Goal: Navigation & Orientation: Find specific page/section

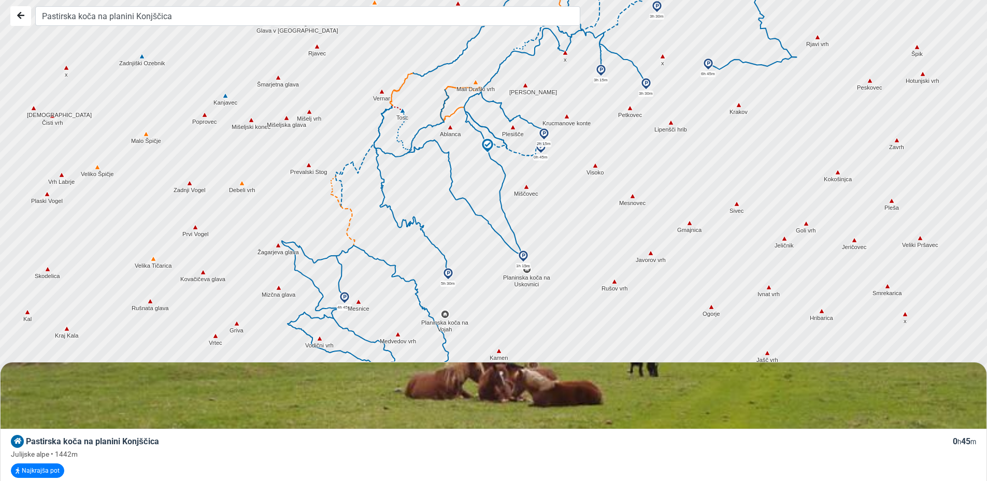
drag, startPoint x: 439, startPoint y: 255, endPoint x: 470, endPoint y: 167, distance: 93.1
click at [470, 167] on div at bounding box center [498, 240] width 1194 height 578
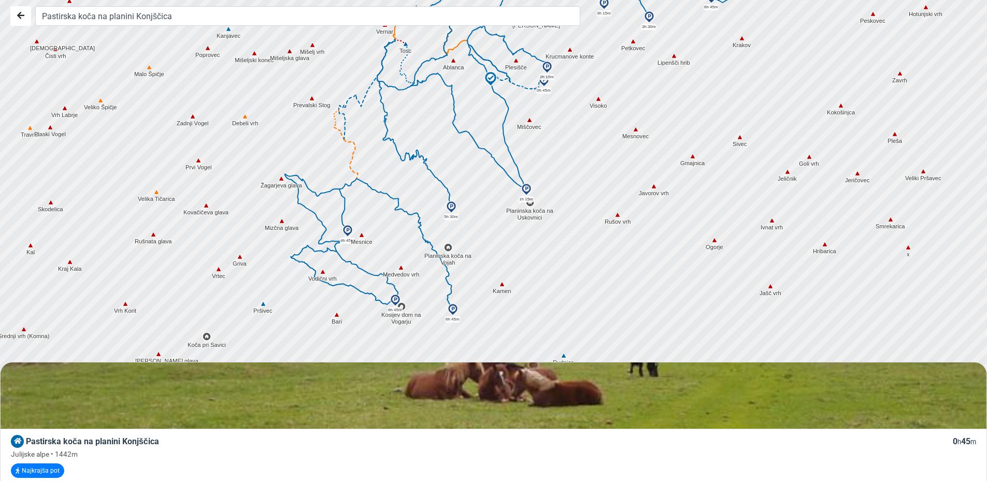
drag, startPoint x: 415, startPoint y: 267, endPoint x: 417, endPoint y: 210, distance: 56.5
click at [417, 210] on icon at bounding box center [387, 200] width 63 height 43
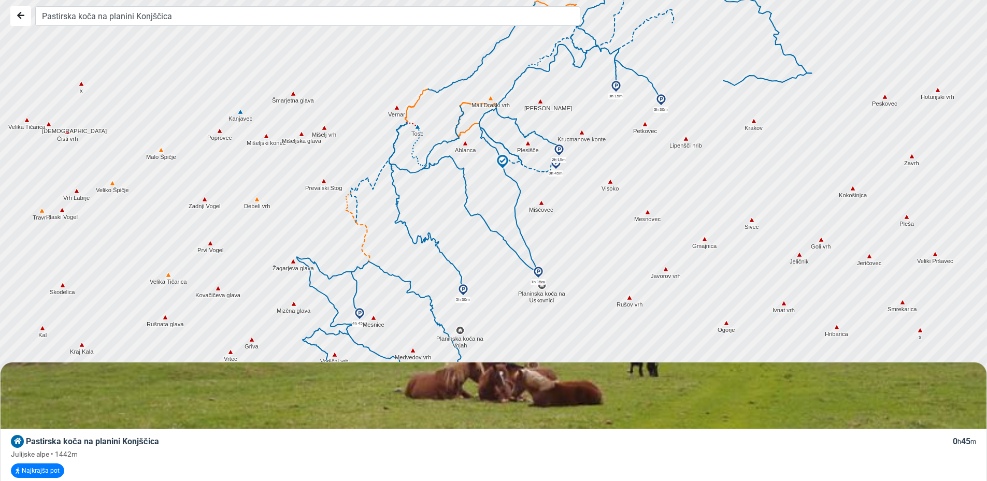
drag, startPoint x: 490, startPoint y: 187, endPoint x: 502, endPoint y: 273, distance: 86.3
click at [502, 273] on div at bounding box center [498, 241] width 1194 height 578
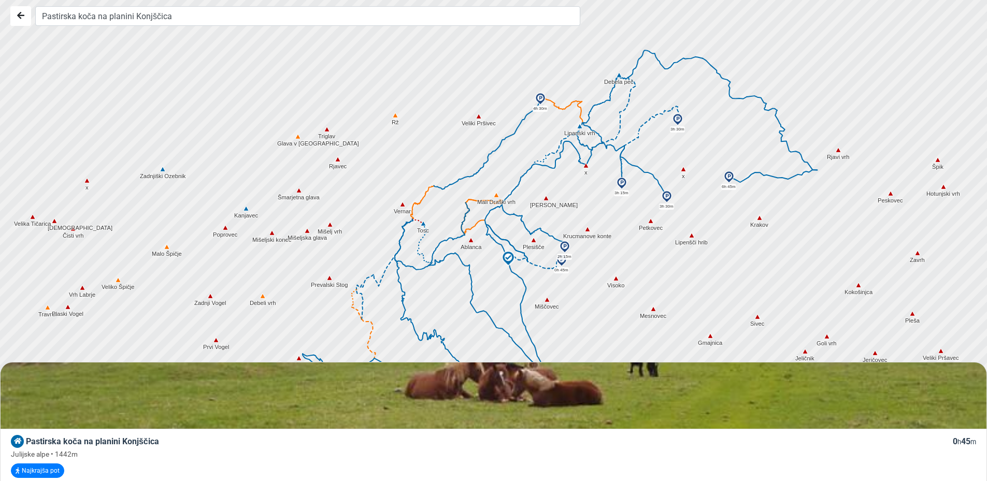
drag, startPoint x: 573, startPoint y: 109, endPoint x: 579, endPoint y: 209, distance: 99.7
click at [579, 209] on div at bounding box center [498, 241] width 1194 height 578
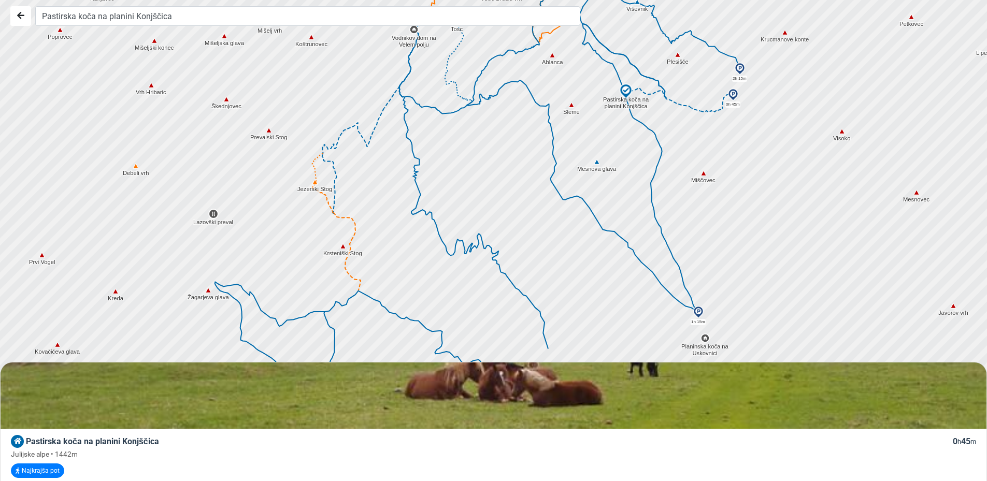
drag, startPoint x: 535, startPoint y: 261, endPoint x: 590, endPoint y: 125, distance: 146.7
click at [590, 125] on div at bounding box center [498, 241] width 1194 height 578
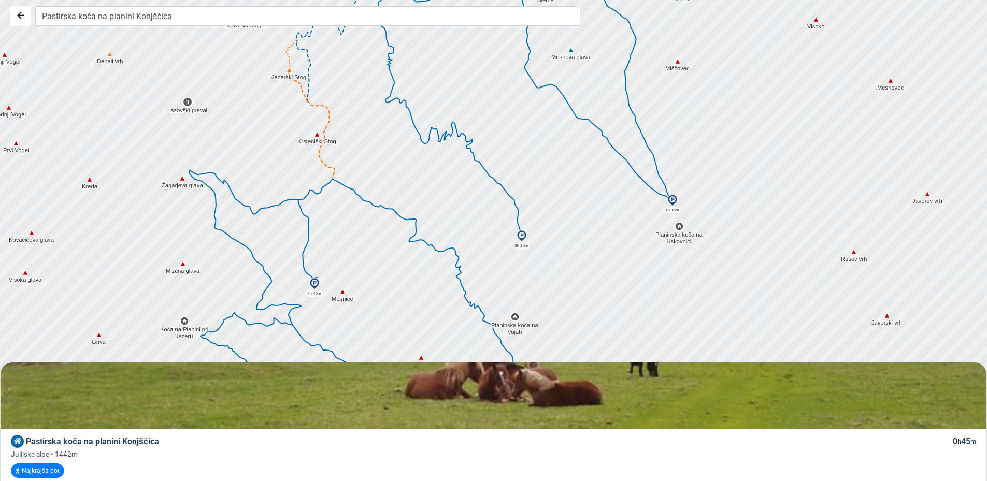
drag, startPoint x: 455, startPoint y: 286, endPoint x: 437, endPoint y: 144, distance: 143.1
click at [437, 144] on div at bounding box center [498, 241] width 1194 height 578
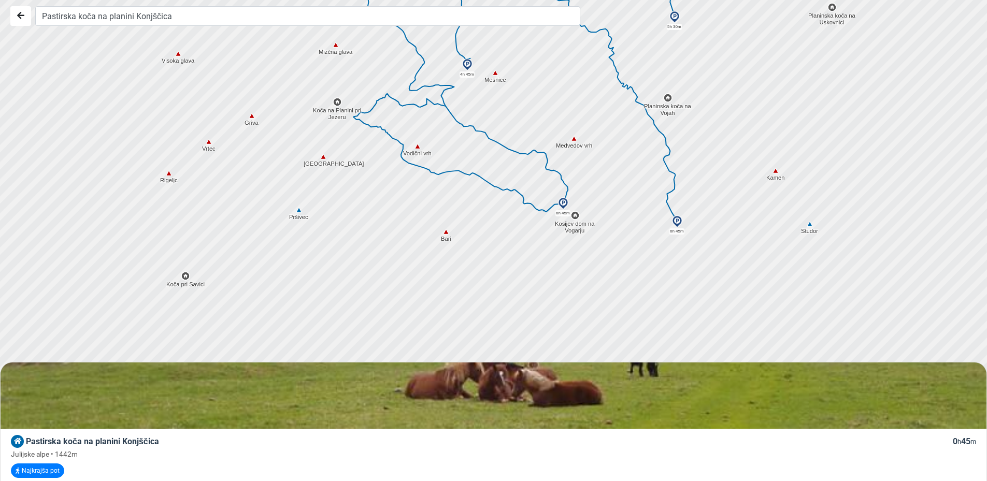
drag, startPoint x: 381, startPoint y: 272, endPoint x: 523, endPoint y: 56, distance: 258.5
click at [523, 56] on div at bounding box center [496, 235] width 1194 height 578
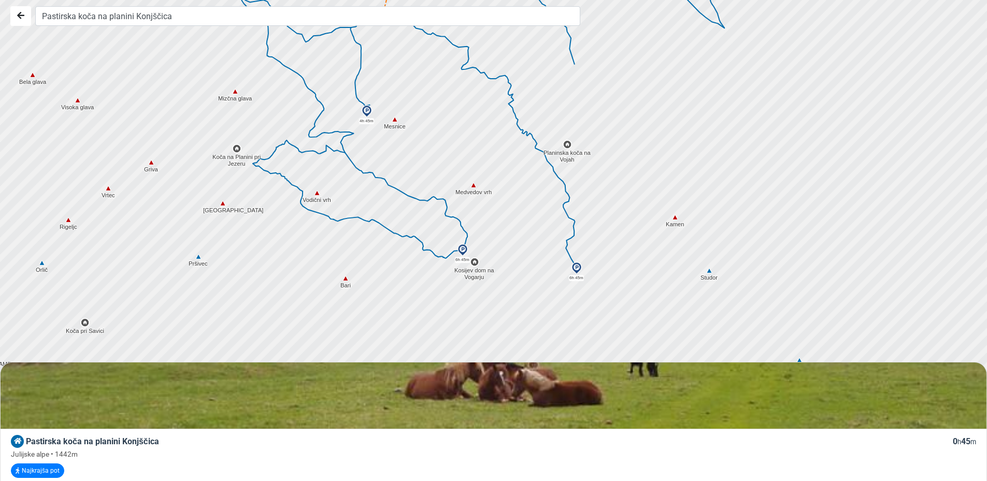
drag, startPoint x: 593, startPoint y: 131, endPoint x: 432, endPoint y: 223, distance: 185.9
click at [432, 223] on div at bounding box center [492, 245] width 1194 height 578
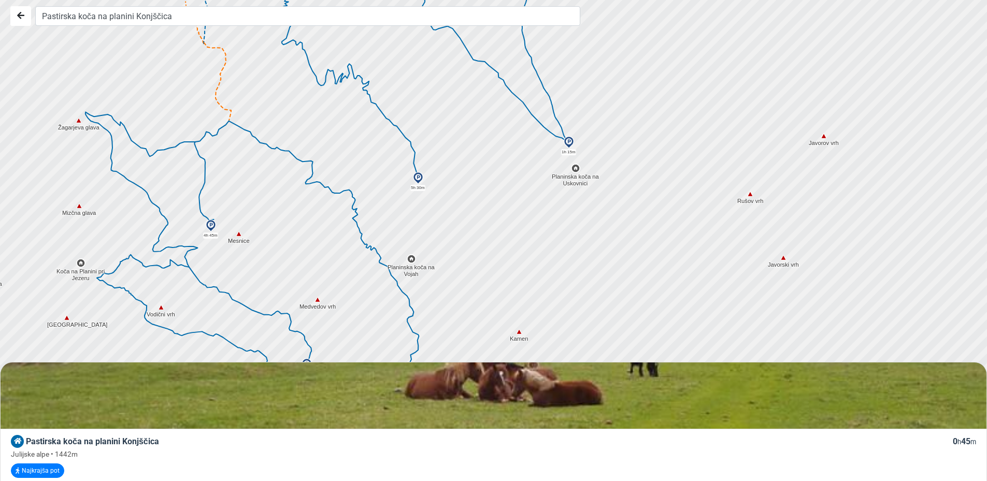
drag, startPoint x: 578, startPoint y: 153, endPoint x: 480, endPoint y: 272, distance: 154.2
click at [480, 272] on div at bounding box center [495, 244] width 1194 height 578
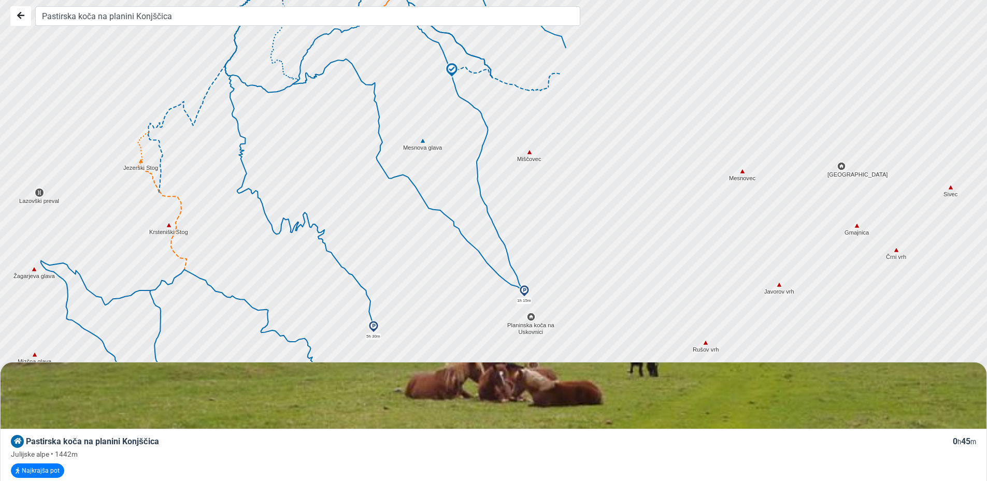
drag, startPoint x: 499, startPoint y: 149, endPoint x: 458, endPoint y: 278, distance: 136.0
click at [458, 278] on div at bounding box center [496, 244] width 1194 height 578
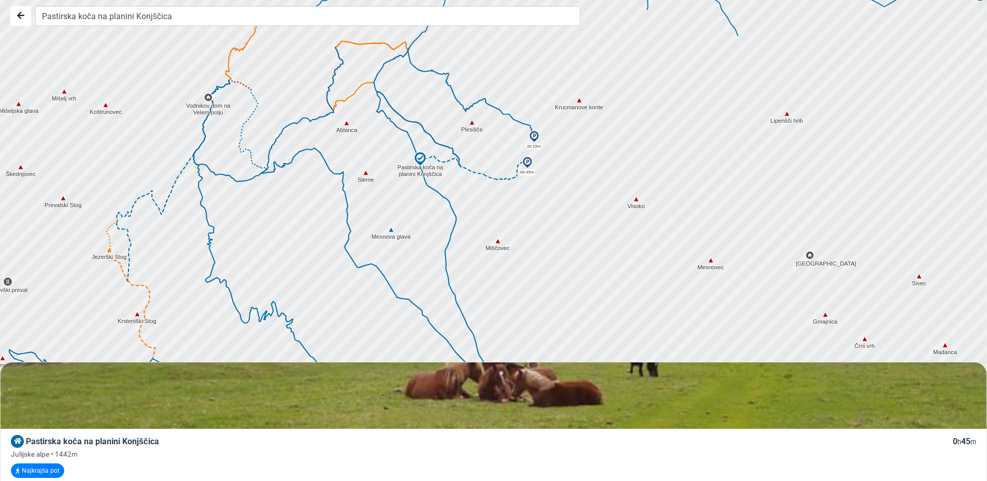
drag, startPoint x: 456, startPoint y: 153, endPoint x: 425, endPoint y: 241, distance: 92.8
click at [425, 241] on div at bounding box center [496, 242] width 1194 height 578
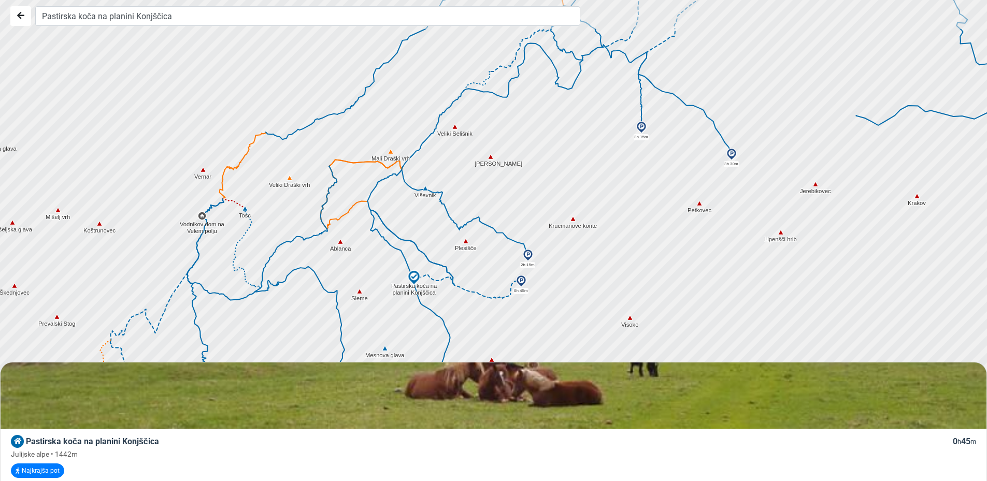
drag, startPoint x: 409, startPoint y: 105, endPoint x: 404, endPoint y: 225, distance: 119.8
click at [404, 225] on div at bounding box center [498, 241] width 1194 height 578
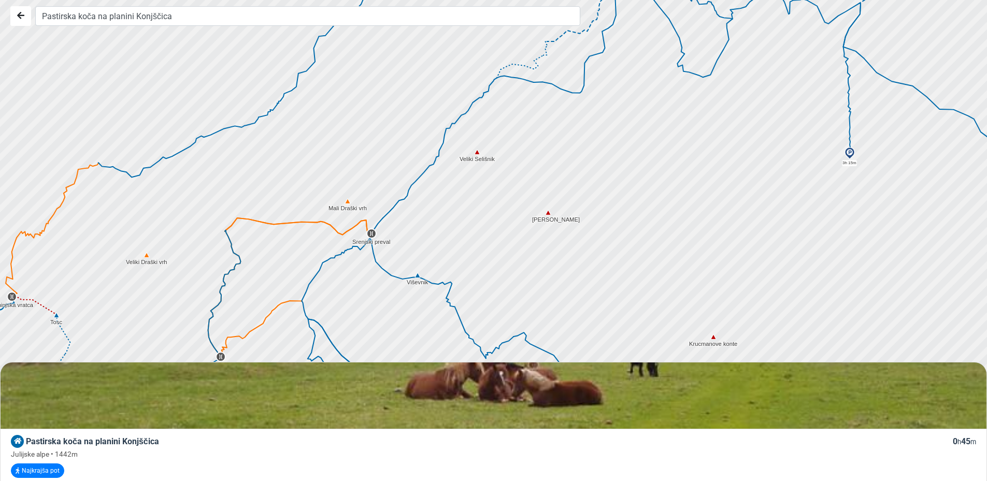
drag, startPoint x: 410, startPoint y: 185, endPoint x: 380, endPoint y: 296, distance: 115.5
click at [380, 296] on div at bounding box center [496, 243] width 1194 height 578
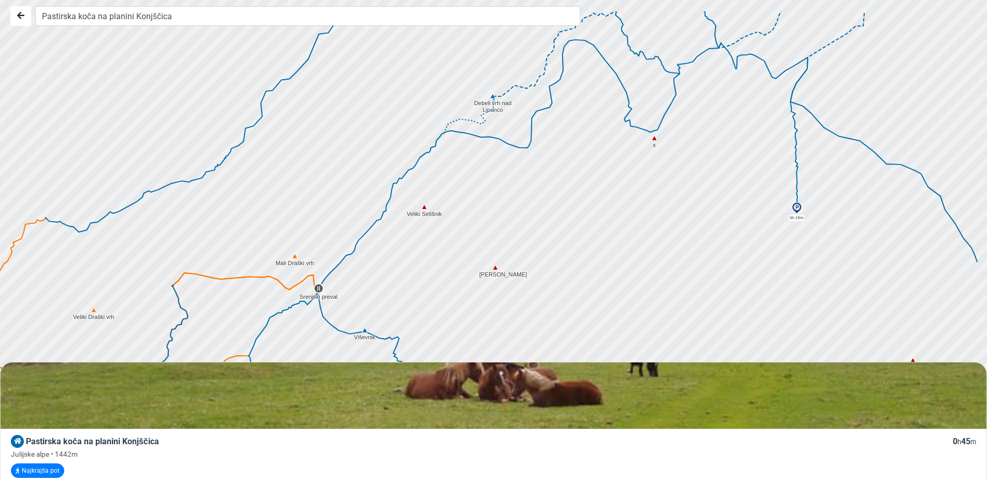
drag, startPoint x: 469, startPoint y: 201, endPoint x: 402, endPoint y: 287, distance: 109.2
click at [402, 287] on div at bounding box center [493, 244] width 1194 height 578
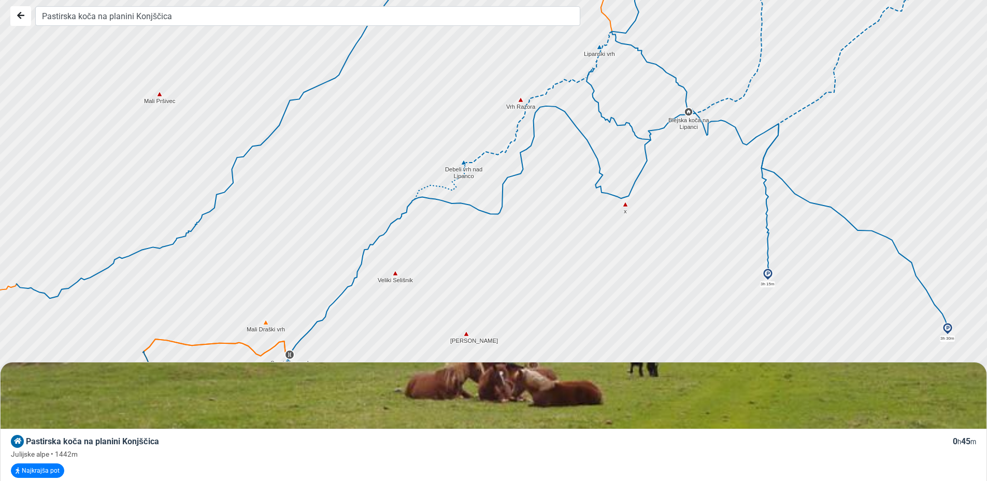
drag, startPoint x: 567, startPoint y: 170, endPoint x: 526, endPoint y: 245, distance: 84.7
click at [526, 245] on div at bounding box center [494, 246] width 1194 height 578
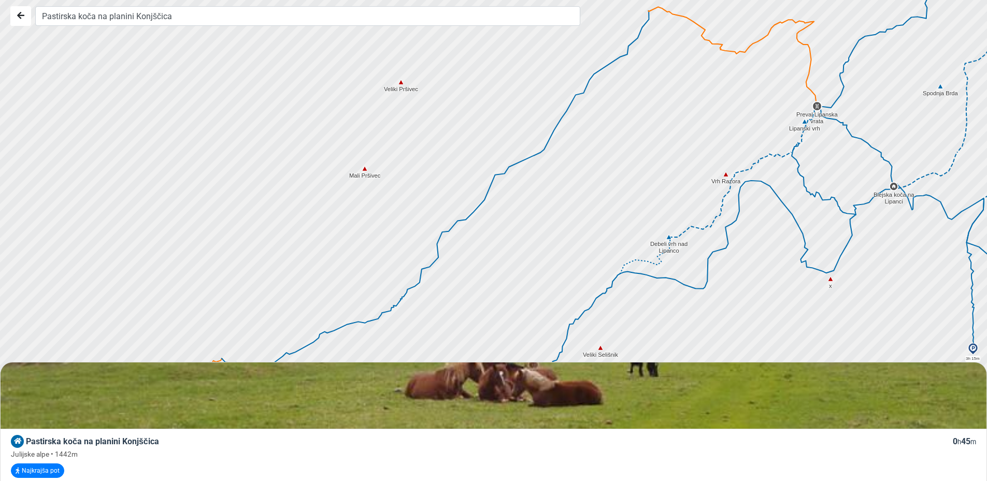
drag, startPoint x: 452, startPoint y: 289, endPoint x: 685, endPoint y: 330, distance: 236.8
click at [685, 330] on div at bounding box center [498, 241] width 1194 height 578
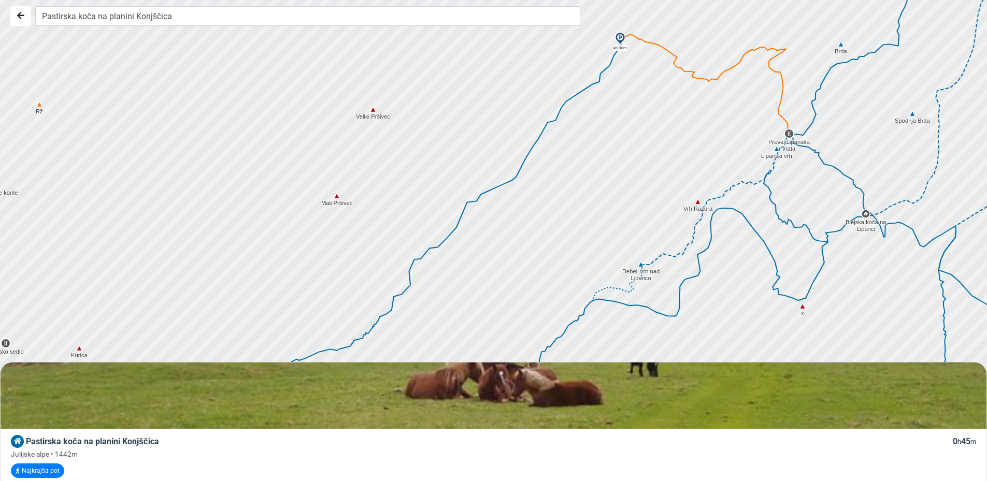
drag, startPoint x: 779, startPoint y: 109, endPoint x: 751, endPoint y: 137, distance: 39.2
click at [751, 137] on div at bounding box center [498, 241] width 1194 height 578
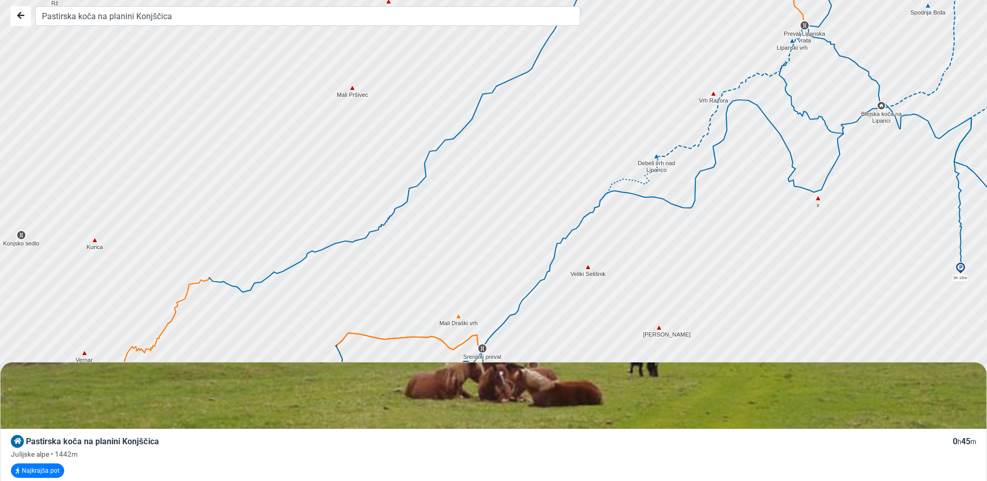
drag, startPoint x: 504, startPoint y: 280, endPoint x: 522, endPoint y: 150, distance: 131.3
click at [522, 150] on div at bounding box center [498, 241] width 1194 height 578
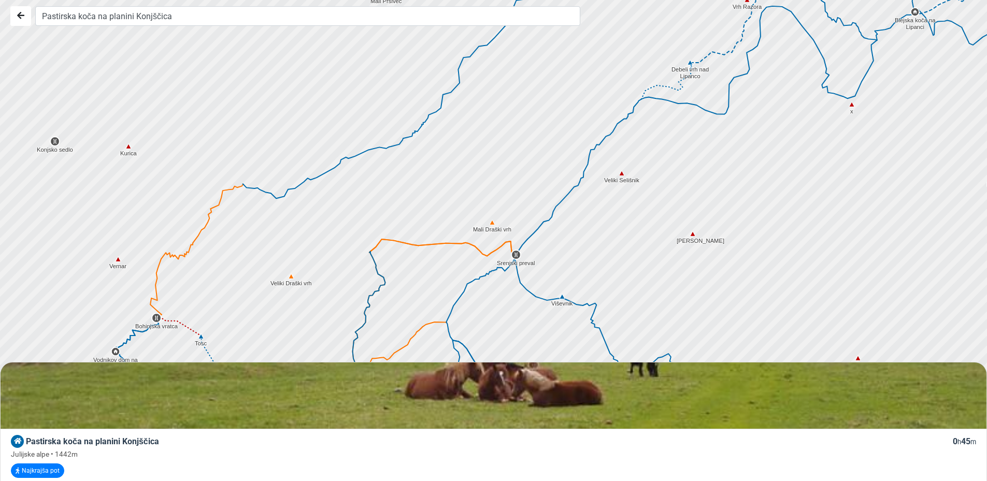
drag, startPoint x: 538, startPoint y: 269, endPoint x: 567, endPoint y: 199, distance: 75.7
click at [567, 199] on icon at bounding box center [566, 197] width 27 height 31
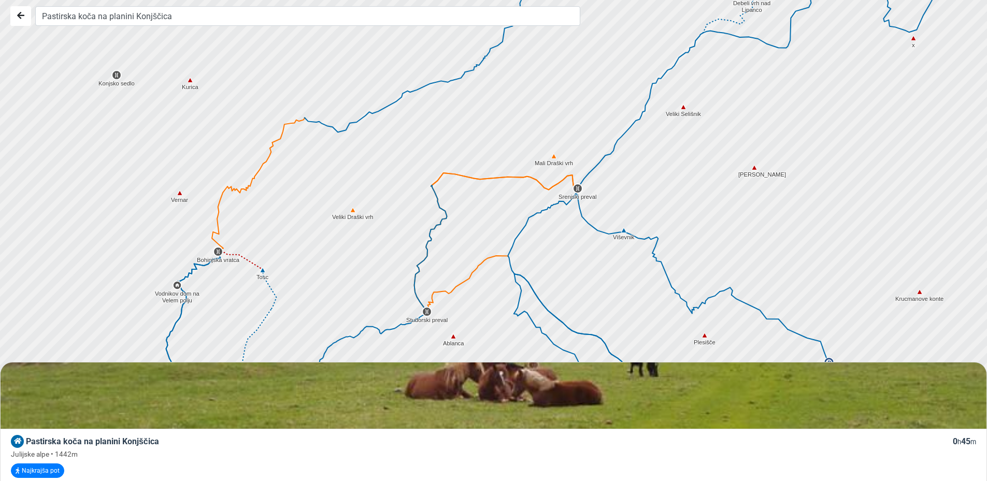
drag, startPoint x: 439, startPoint y: 297, endPoint x: 501, endPoint y: 230, distance: 91.3
click at [501, 230] on div at bounding box center [498, 241] width 1194 height 578
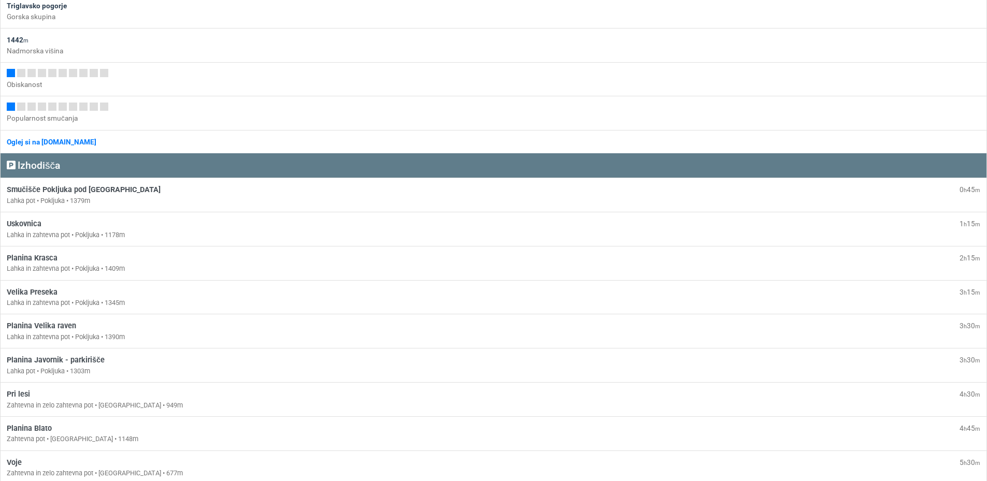
scroll to position [518, 0]
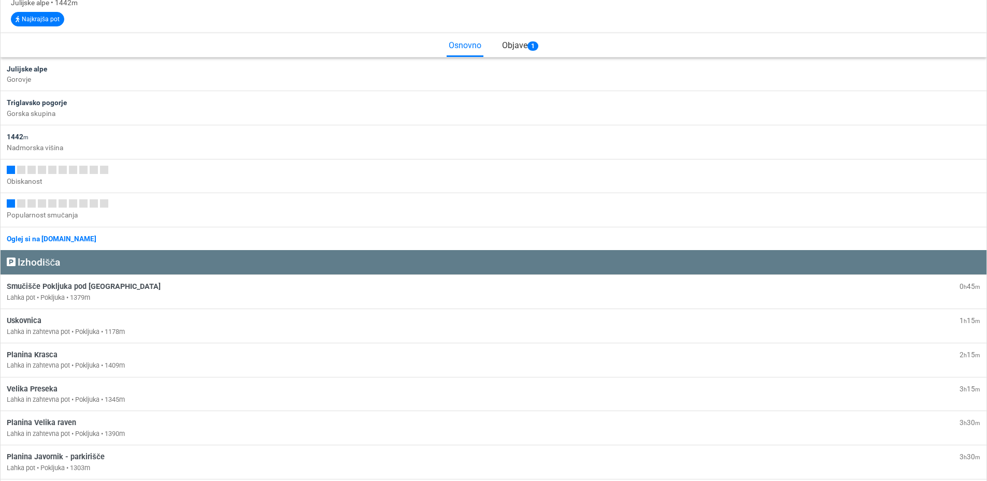
drag, startPoint x: 567, startPoint y: 141, endPoint x: 560, endPoint y: 269, distance: 127.7
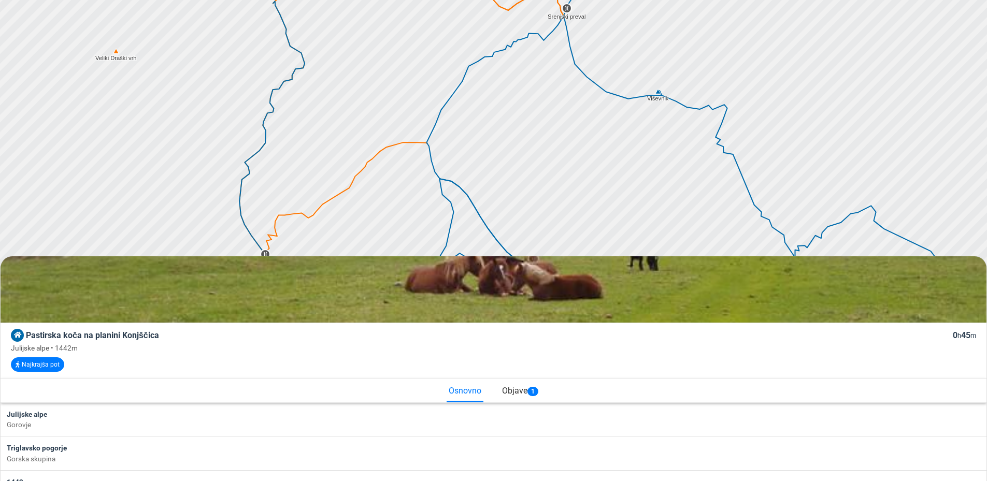
scroll to position [52, 0]
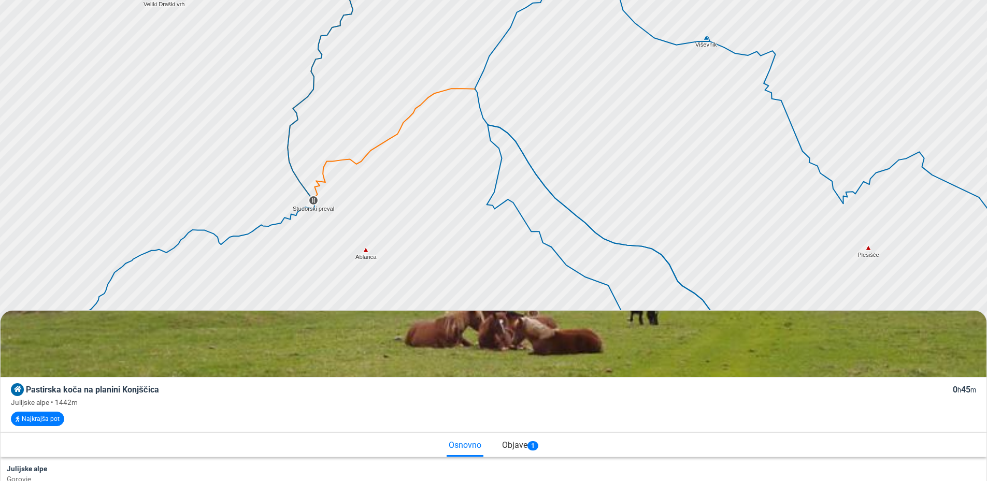
drag, startPoint x: 505, startPoint y: 247, endPoint x: 580, endPoint y: 118, distance: 149.3
click at [580, 119] on div at bounding box center [498, 189] width 1194 height 578
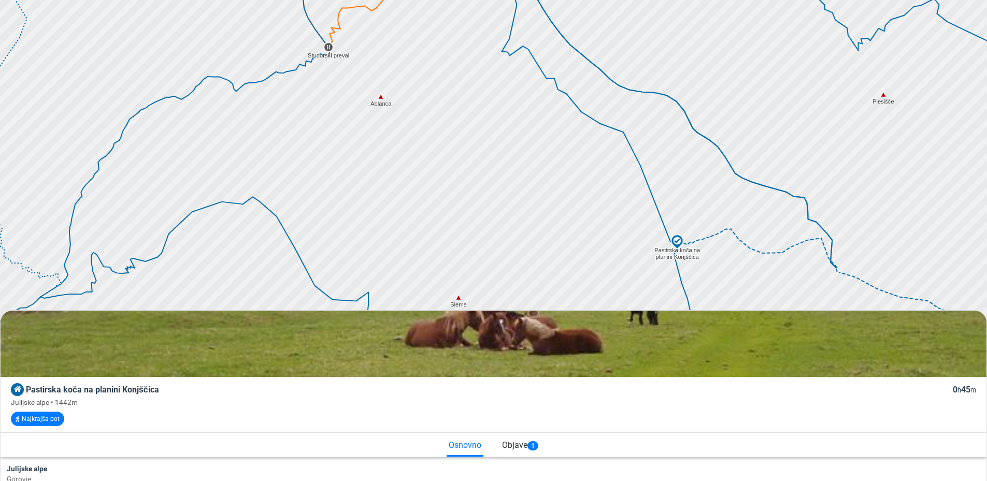
drag, startPoint x: 510, startPoint y: 270, endPoint x: 528, endPoint y: 110, distance: 161.6
click at [528, 110] on div at bounding box center [500, 183] width 1194 height 578
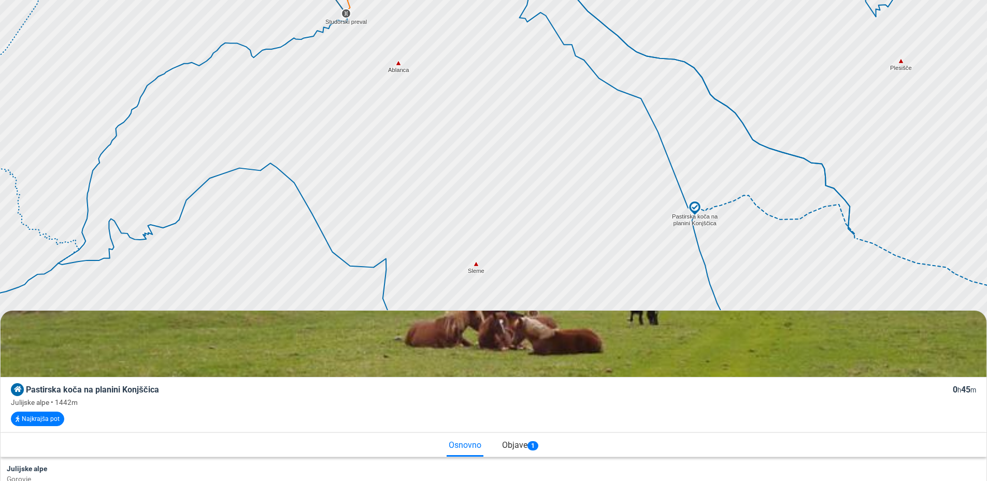
click at [696, 206] on img at bounding box center [695, 209] width 16 height 16
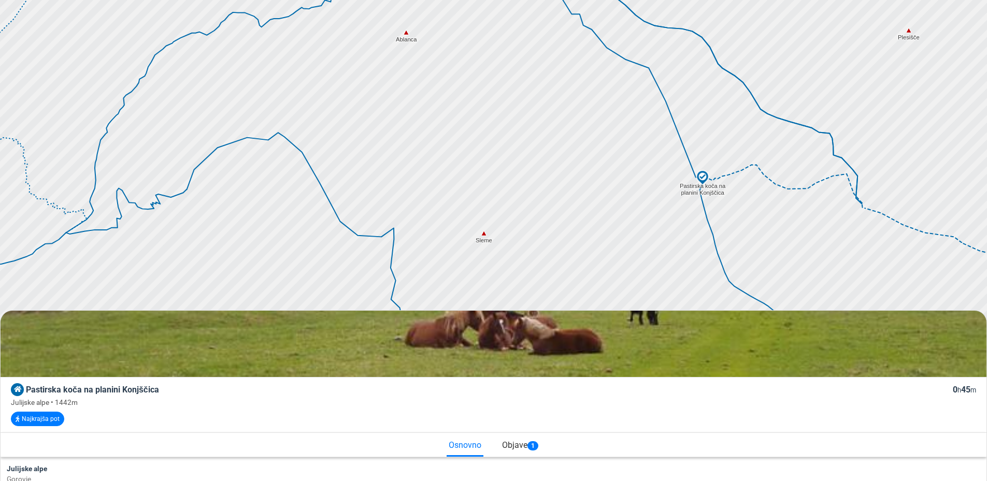
drag, startPoint x: 559, startPoint y: 259, endPoint x: 577, endPoint y: 150, distance: 110.3
click at [577, 154] on div at bounding box center [499, 180] width 1194 height 578
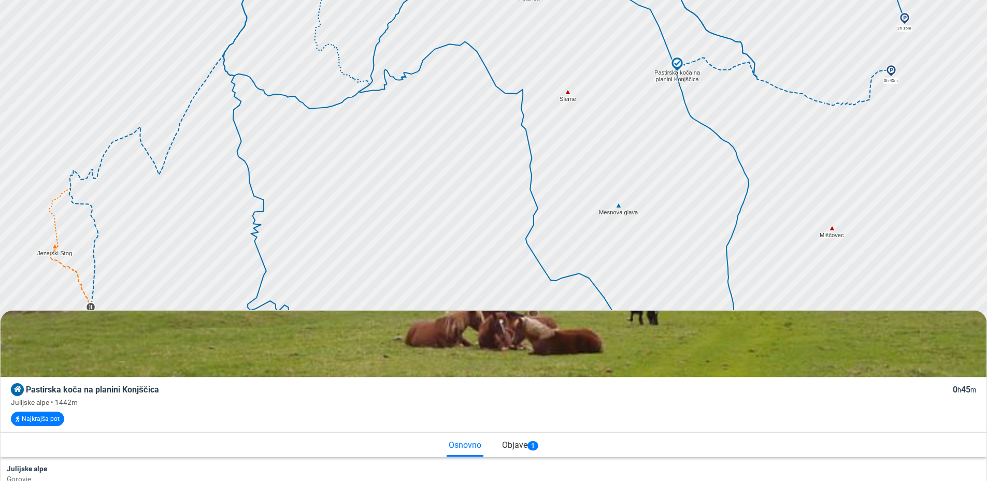
drag, startPoint x: 586, startPoint y: 263, endPoint x: 605, endPoint y: 159, distance: 105.9
click at [605, 159] on div at bounding box center [498, 187] width 1194 height 578
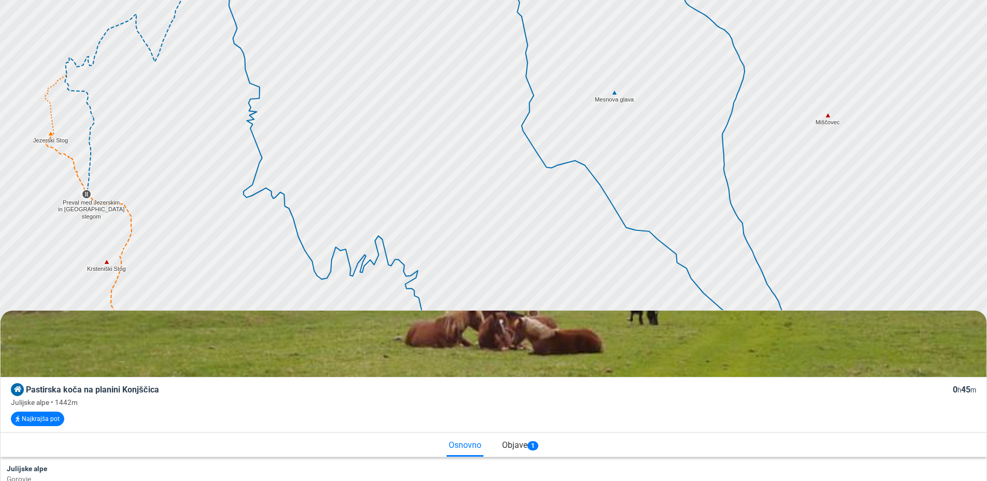
drag, startPoint x: 571, startPoint y: 225, endPoint x: 566, endPoint y: 96, distance: 129.1
click at [566, 96] on div at bounding box center [497, 184] width 1194 height 578
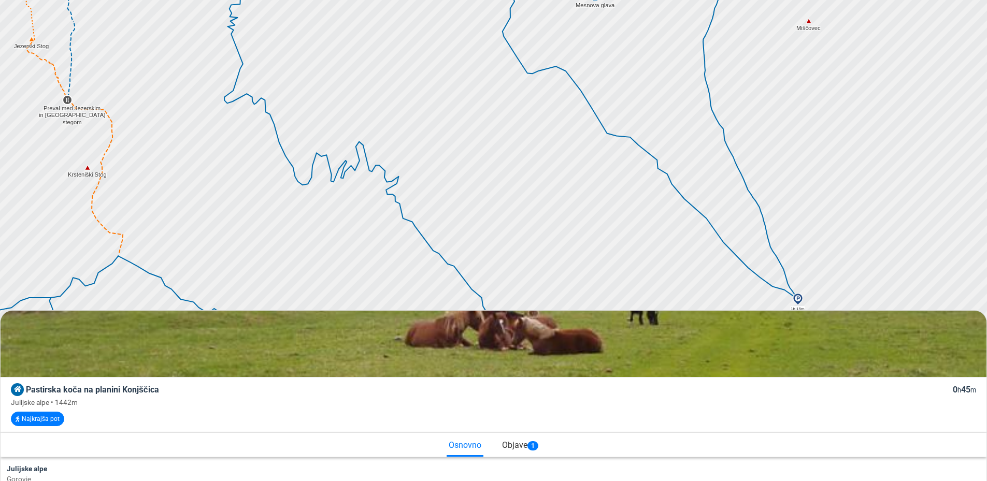
drag, startPoint x: 642, startPoint y: 203, endPoint x: 619, endPoint y: 108, distance: 97.6
click at [619, 108] on icon at bounding box center [593, 111] width 119 height 91
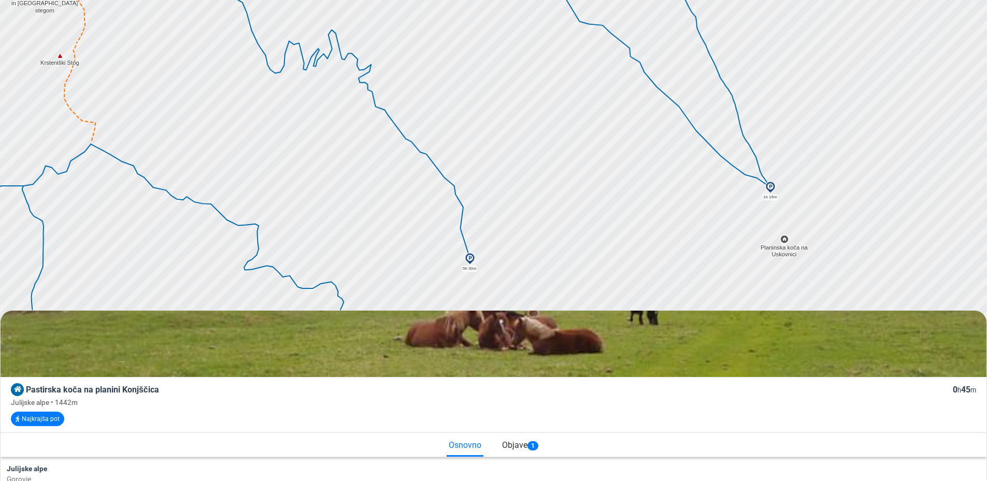
drag, startPoint x: 627, startPoint y: 212, endPoint x: 608, endPoint y: 131, distance: 83.7
click at [608, 131] on div at bounding box center [498, 189] width 1194 height 578
click at [773, 186] on img at bounding box center [770, 187] width 12 height 12
